Goal: Task Accomplishment & Management: Manage account settings

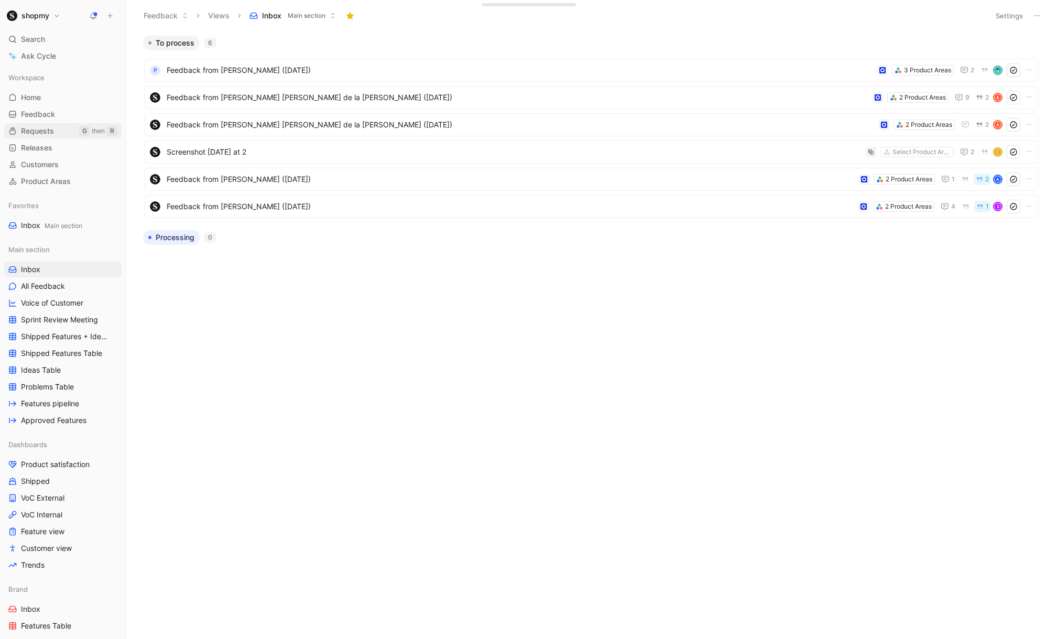
click at [45, 134] on span "Requests" at bounding box center [37, 131] width 33 height 10
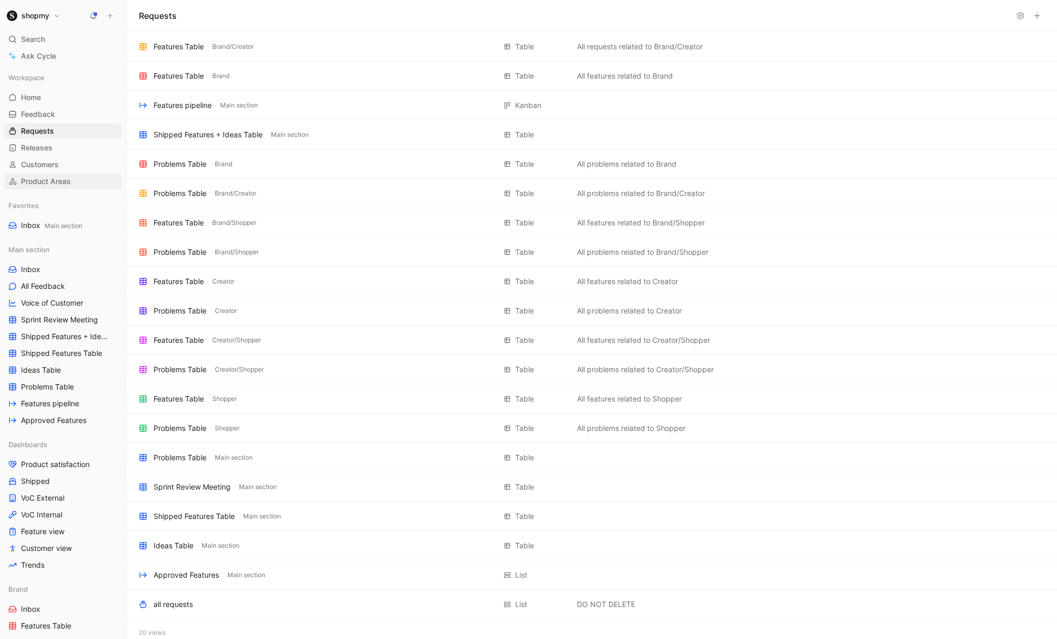
click at [46, 180] on span "Product Areas" at bounding box center [46, 181] width 50 height 10
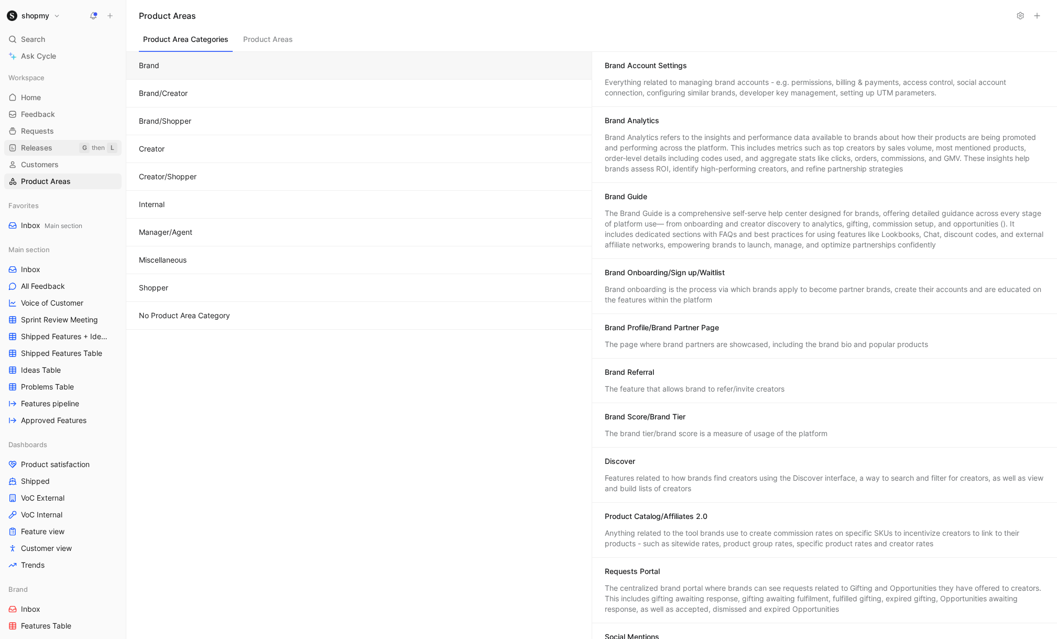
click at [35, 144] on span "Releases" at bounding box center [36, 148] width 31 height 10
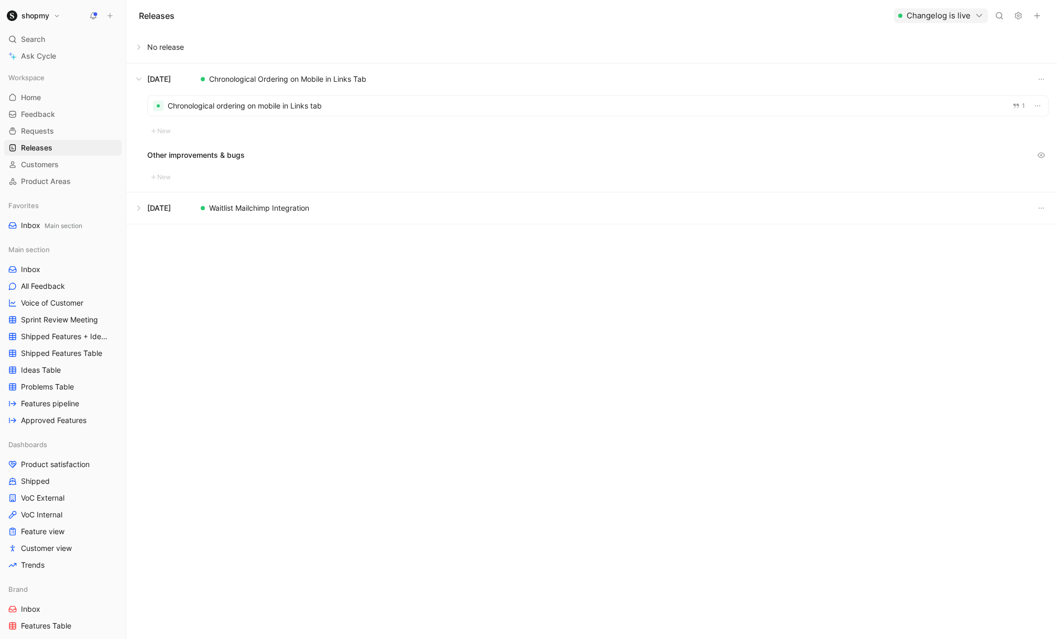
click at [1018, 14] on icon at bounding box center [1018, 16] width 8 height 8
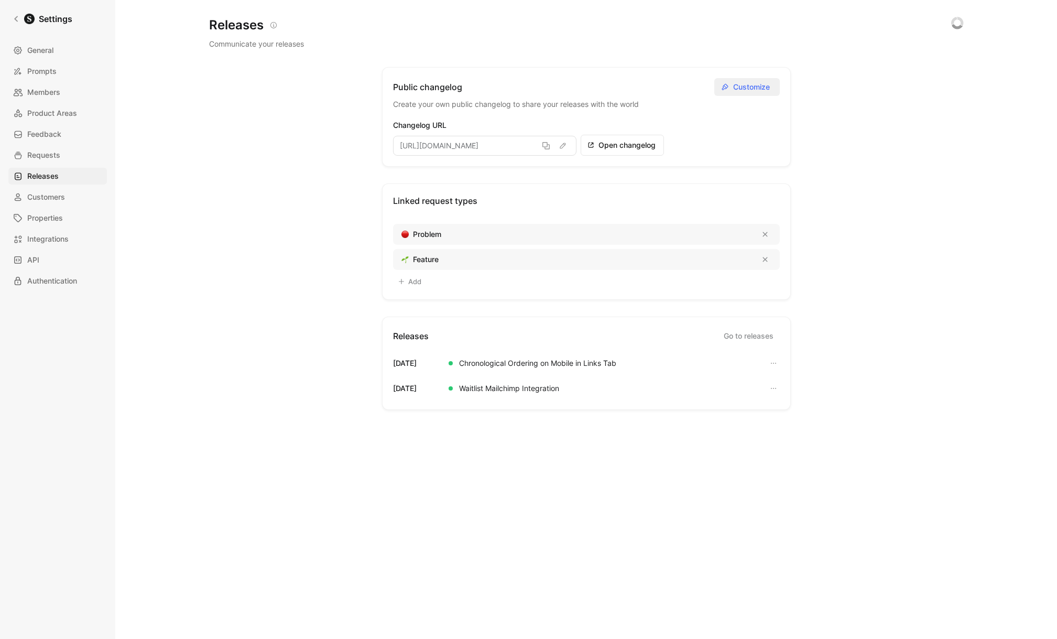
click at [731, 88] on button "Customize" at bounding box center [747, 87] width 66 height 18
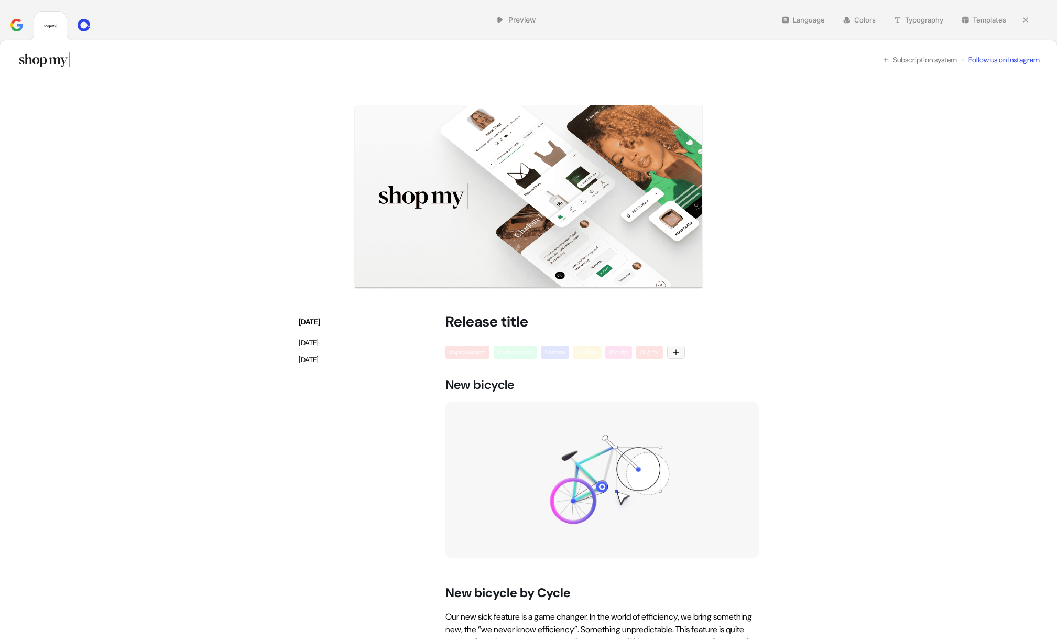
click at [924, 17] on button "Typography" at bounding box center [918, 20] width 59 height 15
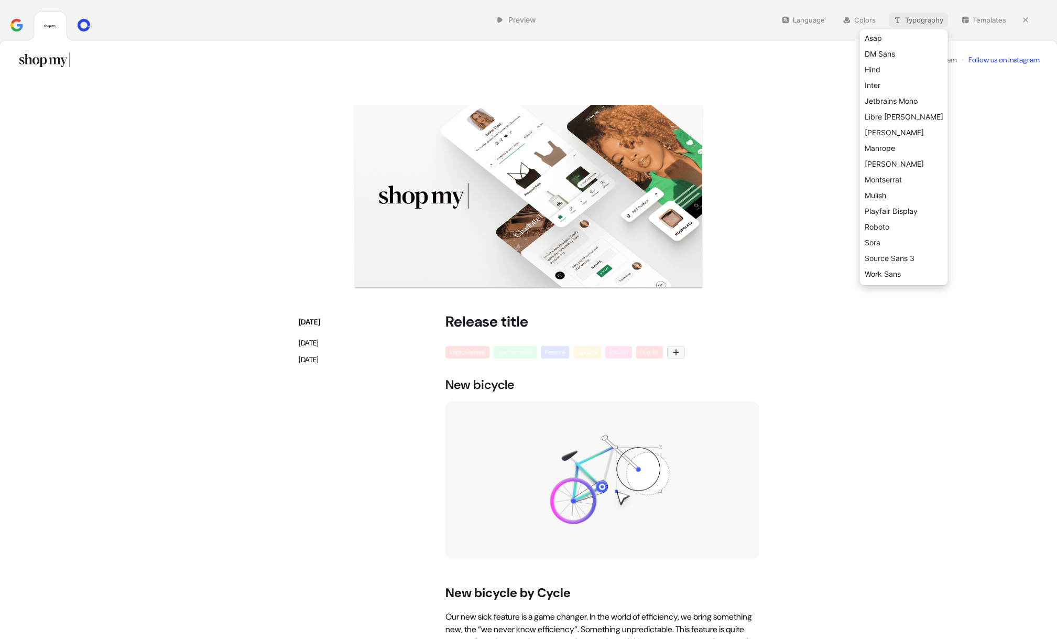
scroll to position [4, 0]
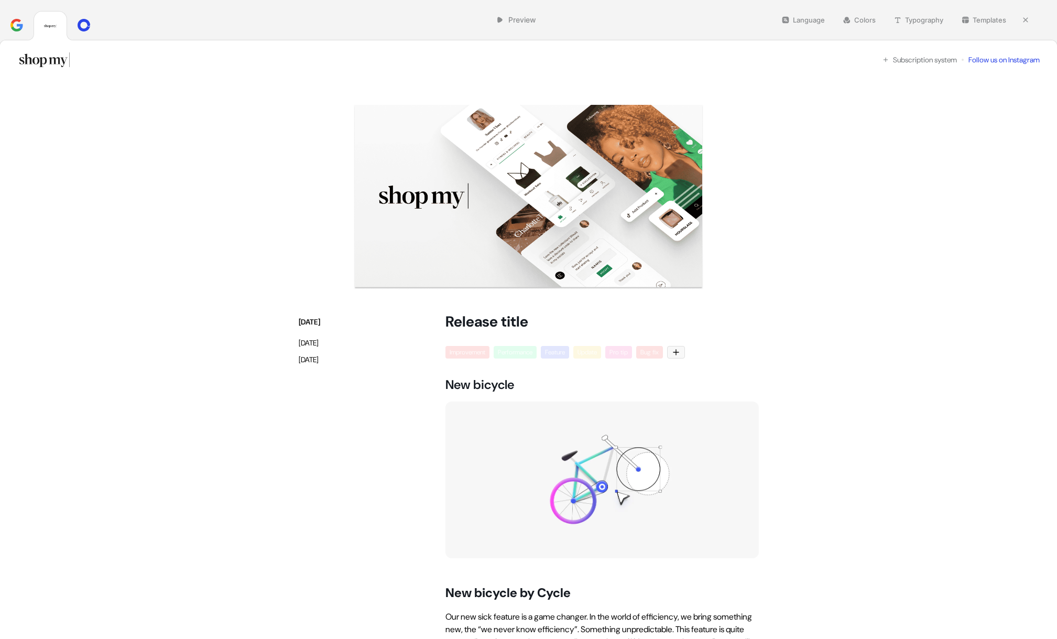
click at [571, 192] on img at bounding box center [528, 197] width 461 height 185
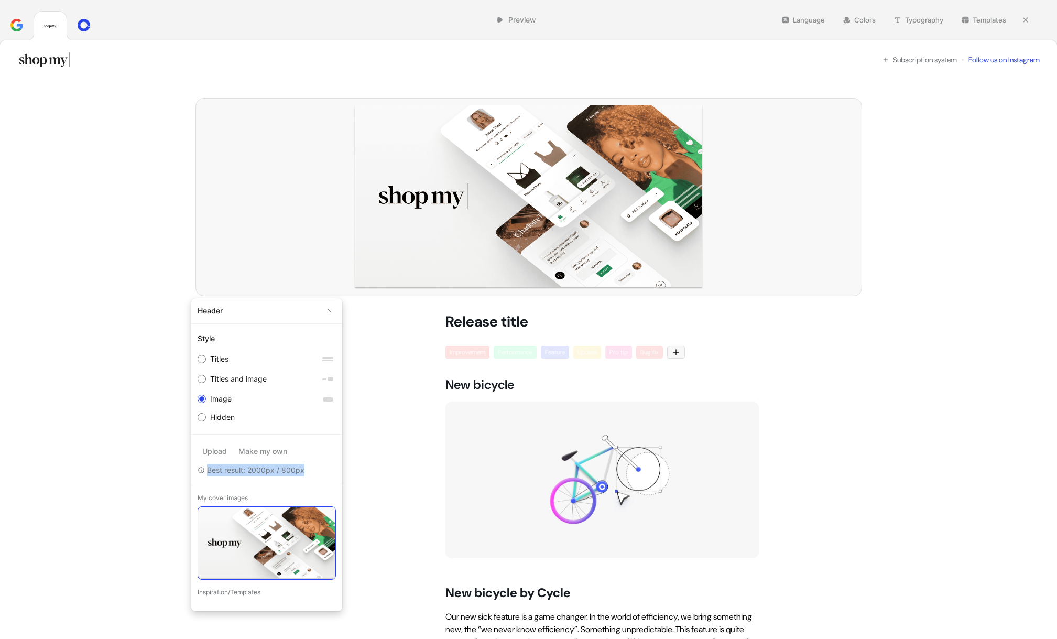
drag, startPoint x: 312, startPoint y: 471, endPoint x: 302, endPoint y: 475, distance: 10.6
click at [302, 475] on p "Best result: 2000px / 800px" at bounding box center [267, 470] width 138 height 13
copy p "Best result: 2000px / 800px"
